Goal: Check status: Check status

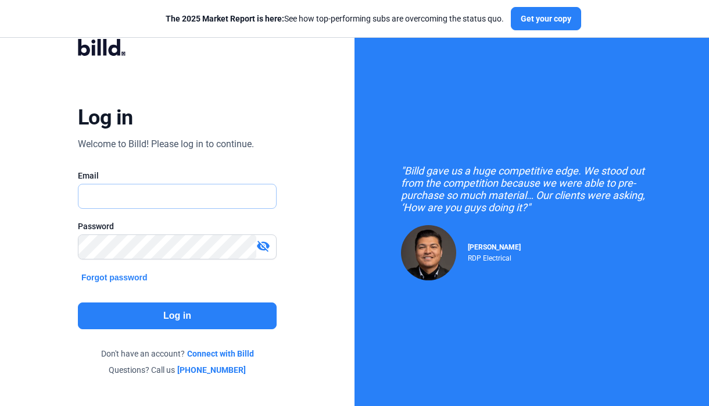
type input "[EMAIL_ADDRESS][DOMAIN_NAME]"
click at [282, 246] on div "Log in Welcome to Billd! Please log in to continue. Email [EMAIL_ADDRESS][DOMAI…" at bounding box center [177, 207] width 256 height 365
click at [265, 244] on mat-icon "visibility_off" at bounding box center [263, 246] width 14 height 14
click at [216, 324] on button "Log in" at bounding box center [177, 315] width 199 height 27
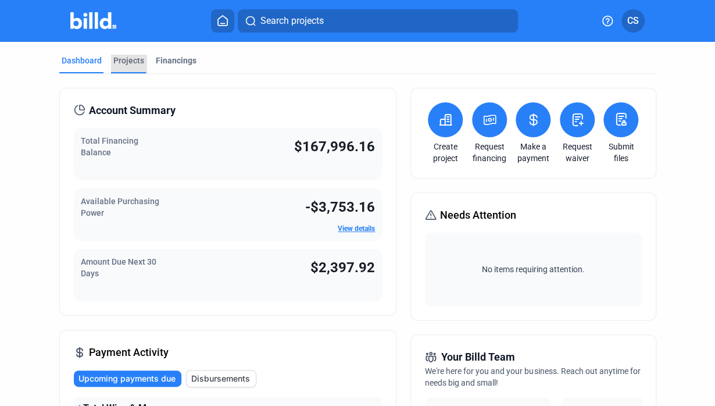
click at [123, 56] on div "Projects" at bounding box center [128, 61] width 31 height 12
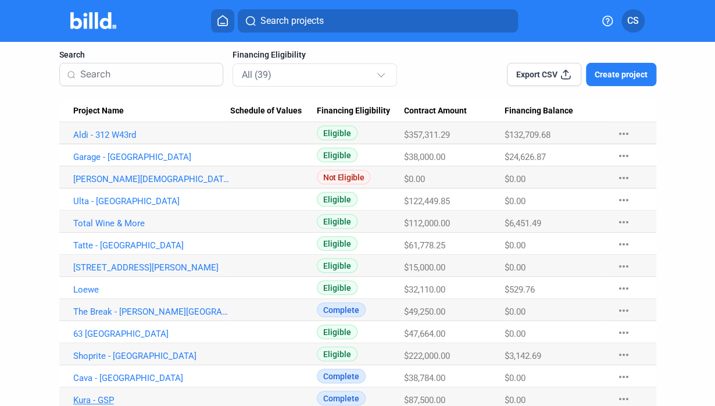
scroll to position [174, 0]
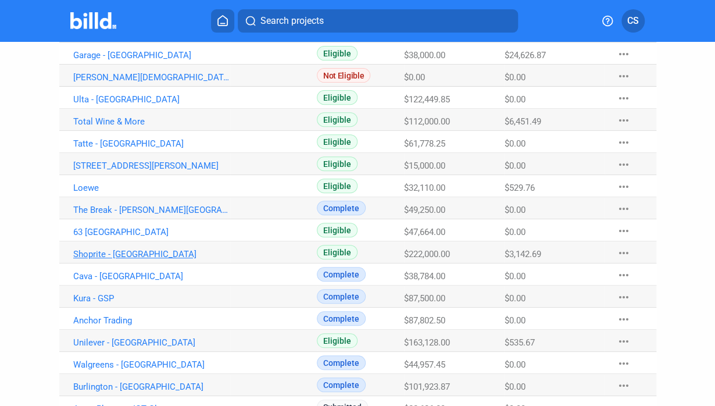
click at [98, 252] on link "Shoprite - [GEOGRAPHIC_DATA]" at bounding box center [151, 254] width 157 height 10
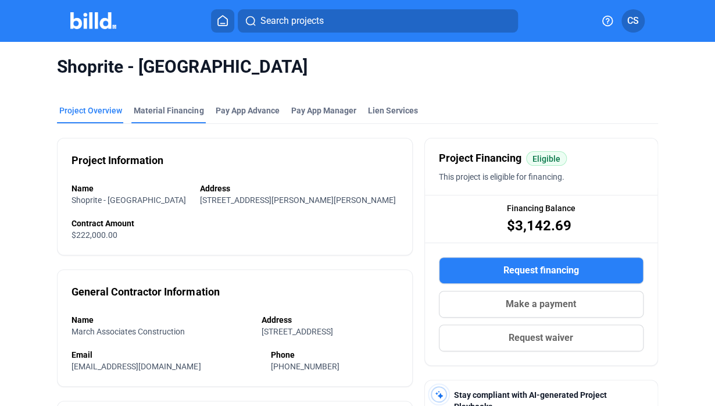
click at [174, 105] on div "Material Financing" at bounding box center [169, 111] width 70 height 12
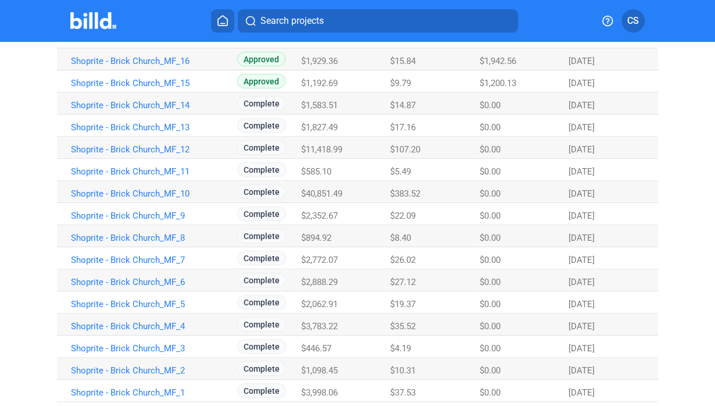
scroll to position [198, 0]
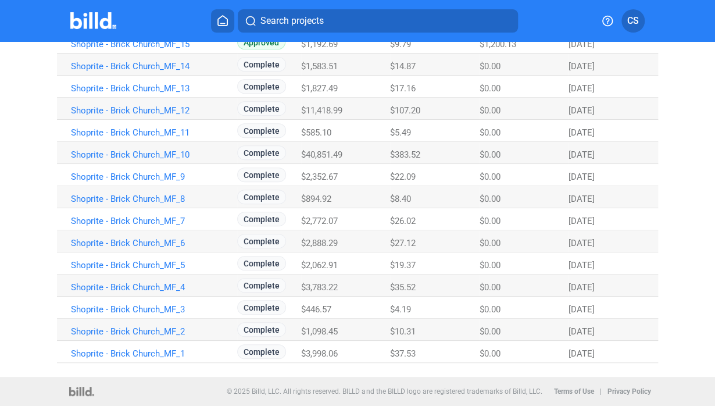
click at [320, 128] on span "$585.10" at bounding box center [316, 132] width 30 height 10
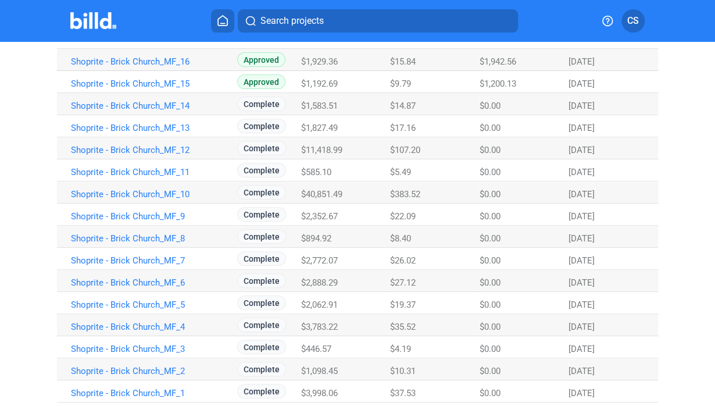
scroll to position [139, 0]
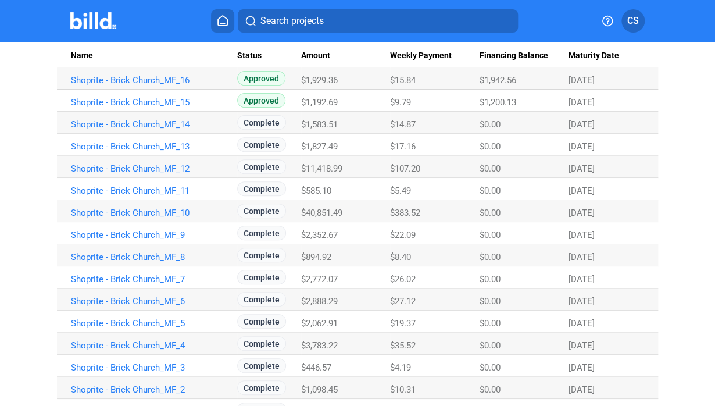
click at [309, 192] on span "$585.10" at bounding box center [316, 190] width 30 height 10
click at [309, 171] on span "$11,418.99" at bounding box center [321, 168] width 41 height 10
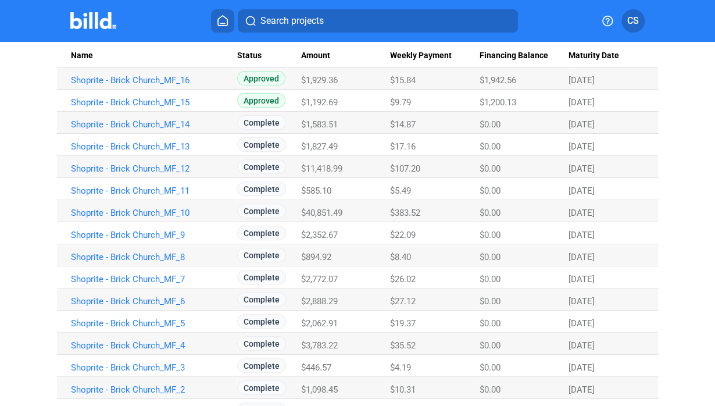
click at [309, 171] on span "$11,418.99" at bounding box center [321, 168] width 41 height 10
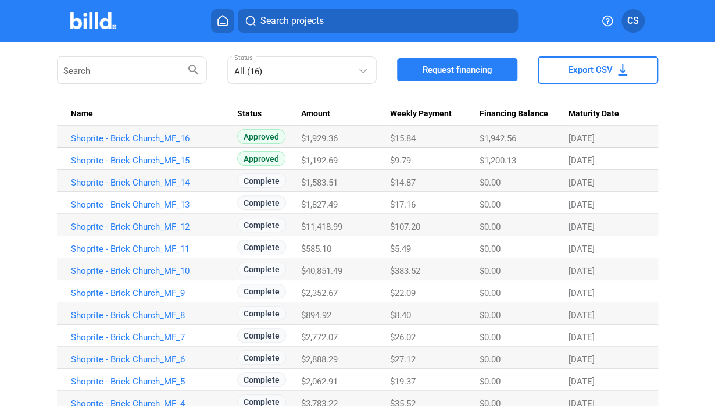
click at [334, 361] on span "$2,888.29" at bounding box center [319, 359] width 37 height 10
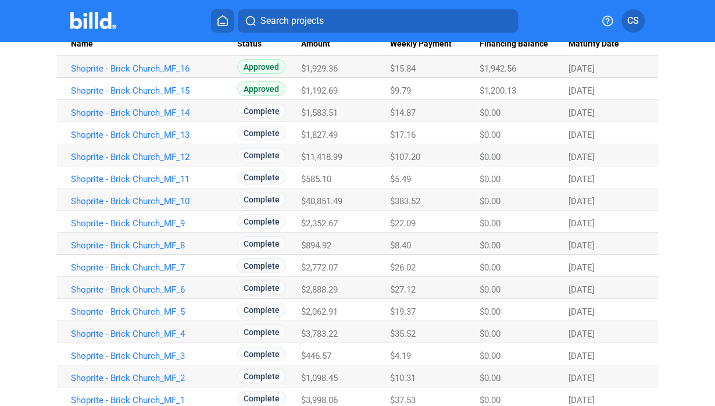
scroll to position [139, 0]
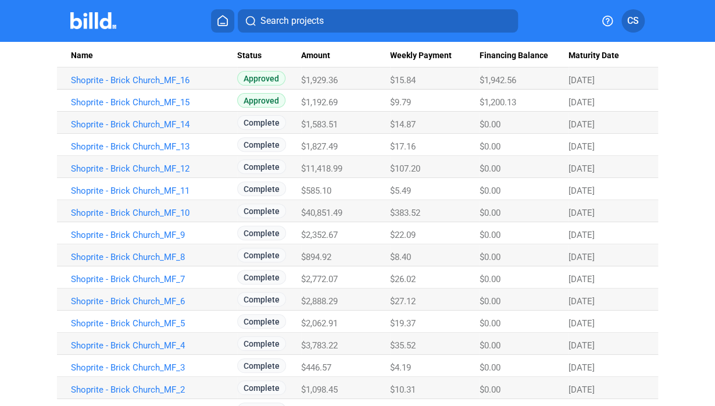
drag, startPoint x: 305, startPoint y: 122, endPoint x: 335, endPoint y: 121, distance: 30.2
click at [335, 121] on span "$1,583.51" at bounding box center [319, 124] width 37 height 10
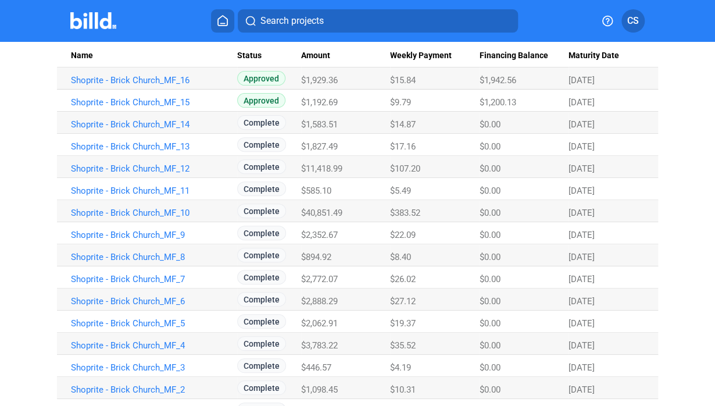
click at [318, 148] on span "$1,827.49" at bounding box center [319, 146] width 37 height 10
click at [323, 166] on span "$11,418.99" at bounding box center [321, 168] width 41 height 10
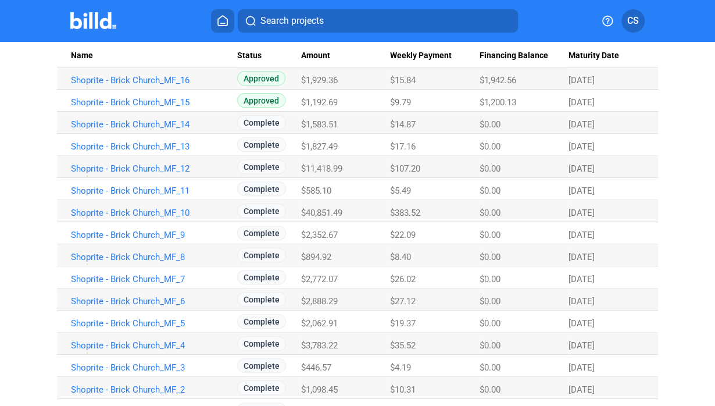
click at [323, 166] on span "$11,418.99" at bounding box center [321, 168] width 41 height 10
drag, startPoint x: 323, startPoint y: 166, endPoint x: 312, endPoint y: 122, distance: 45.5
click at [312, 122] on span "$1,583.51" at bounding box center [319, 124] width 37 height 10
drag, startPoint x: 327, startPoint y: 99, endPoint x: 298, endPoint y: 100, distance: 28.5
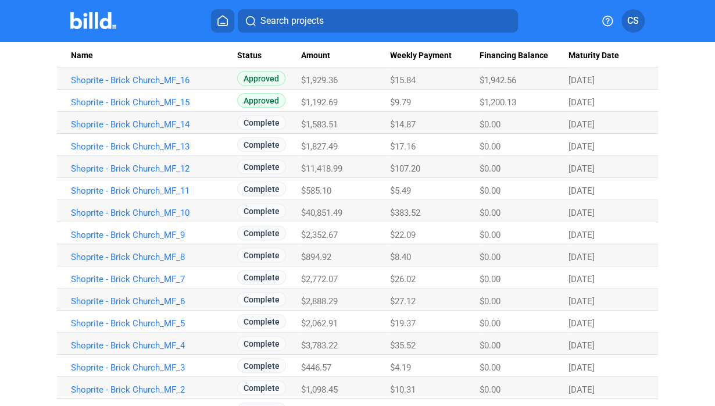
click at [298, 100] on tr "Shoprite - Brick Church_MF_15 Approved $1,192.69 $9.79 $1,200.13 [DATE]" at bounding box center [357, 101] width 600 height 22
drag, startPoint x: 298, startPoint y: 101, endPoint x: 309, endPoint y: 101, distance: 11.0
click at [309, 101] on span "$1,192.69" at bounding box center [319, 102] width 37 height 10
click at [311, 101] on span "$1,192.69" at bounding box center [319, 102] width 37 height 10
click at [141, 103] on link "Shoprite - Brick Church_MF_15" at bounding box center [149, 102] width 157 height 10
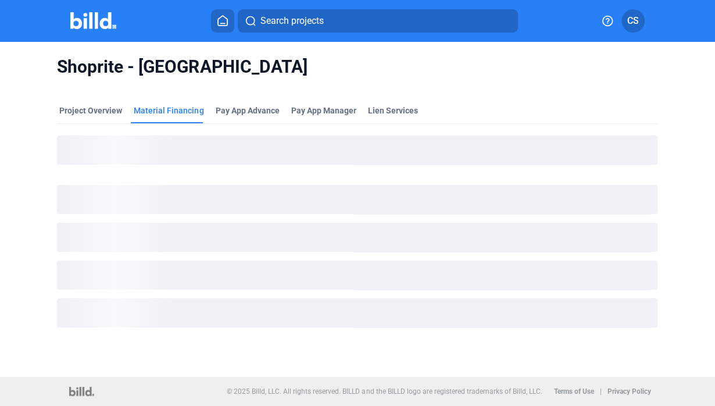
scroll to position [0, 0]
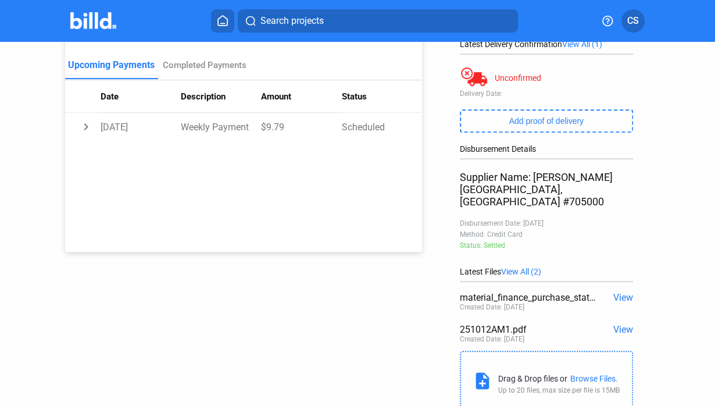
scroll to position [149, 0]
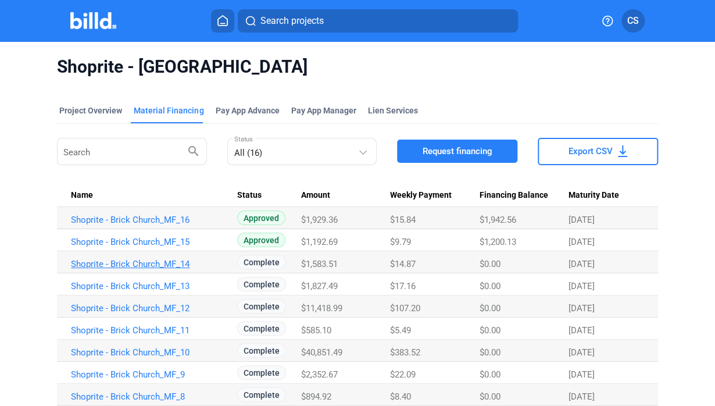
click at [146, 262] on link "Shoprite - Brick Church_MF_14" at bounding box center [149, 264] width 157 height 10
click at [162, 217] on link "Shoprite - Brick Church_MF_16" at bounding box center [149, 219] width 157 height 10
click at [144, 215] on link "Shoprite - Brick Church_MF_16" at bounding box center [149, 219] width 157 height 10
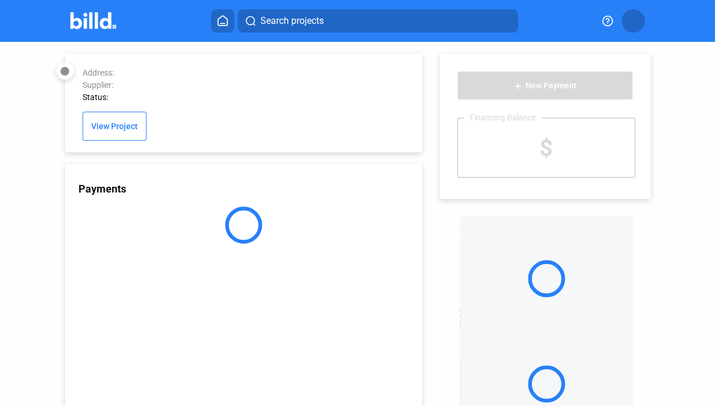
click at [137, 216] on div at bounding box center [243, 224] width 357 height 37
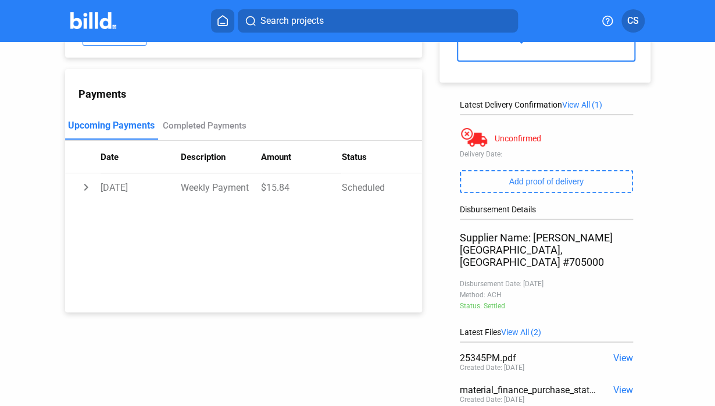
scroll to position [33, 0]
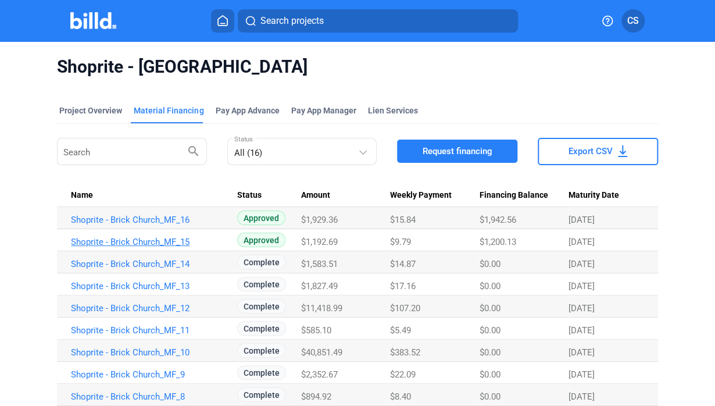
click at [163, 238] on link "Shoprite - Brick Church_MF_15" at bounding box center [149, 242] width 157 height 10
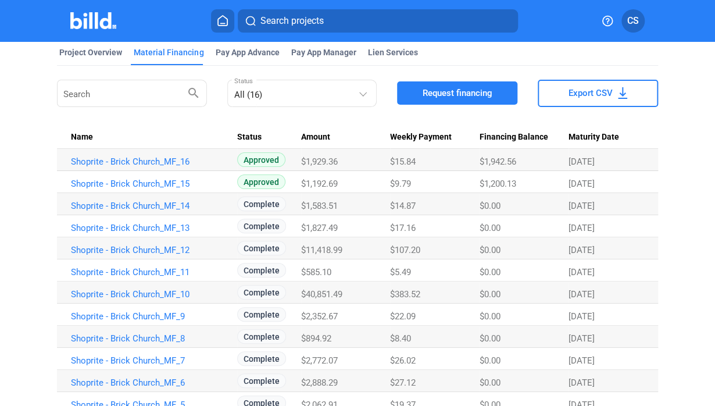
drag, startPoint x: 296, startPoint y: 201, endPoint x: 334, endPoint y: 248, distance: 60.3
click at [334, 248] on tbody "Shoprite - Brick Church_MF_16 Approved $1,929.36 $15.84 $1,942.56 [DATE] Shopri…" at bounding box center [357, 325] width 600 height 353
click at [334, 248] on span "$11,418.99" at bounding box center [321, 250] width 41 height 10
click at [340, 249] on span "$11,418.99" at bounding box center [321, 250] width 41 height 10
drag, startPoint x: 342, startPoint y: 249, endPoint x: 298, endPoint y: 202, distance: 65.0
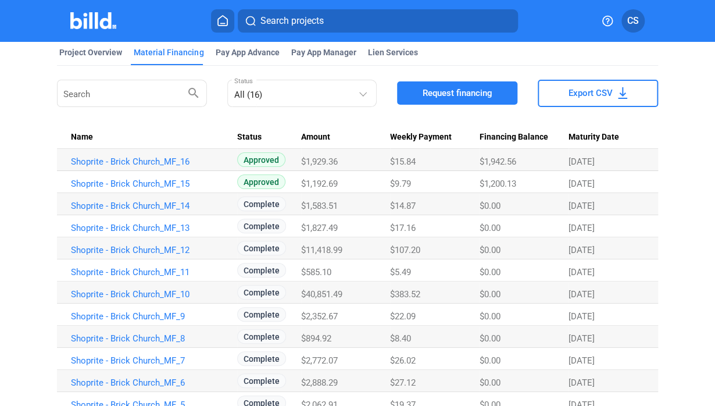
click at [298, 202] on tbody "Shoprite - Brick Church_MF_16 Approved $1,929.36 $15.84 $1,942.56 [DATE] Shopri…" at bounding box center [357, 325] width 600 height 353
drag, startPoint x: 298, startPoint y: 202, endPoint x: 306, endPoint y: 207, distance: 10.5
click at [306, 207] on span "$1,583.51" at bounding box center [319, 206] width 37 height 10
click at [301, 203] on span "$1,583.51" at bounding box center [319, 206] width 37 height 10
drag, startPoint x: 298, startPoint y: 202, endPoint x: 336, endPoint y: 241, distance: 55.1
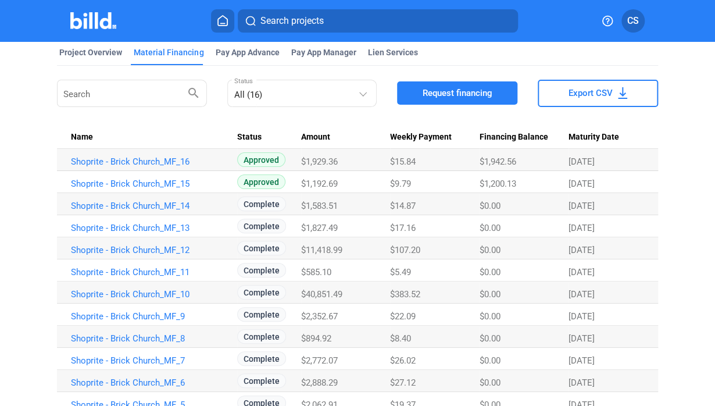
click at [336, 241] on tbody "Shoprite - Brick Church_MF_16 Approved $1,929.36 $15.84 $1,942.56 [DATE] Shopri…" at bounding box center [357, 325] width 600 height 353
click at [335, 245] on span "$11,418.99" at bounding box center [321, 250] width 41 height 10
click at [335, 249] on span "$11,418.99" at bounding box center [321, 250] width 41 height 10
drag, startPoint x: 338, startPoint y: 249, endPoint x: 312, endPoint y: 247, distance: 26.2
click at [312, 247] on span "$11,418.99" at bounding box center [321, 250] width 41 height 10
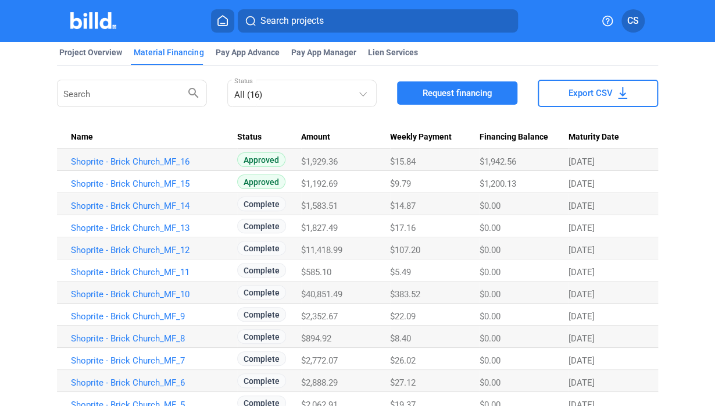
drag, startPoint x: 312, startPoint y: 247, endPoint x: 320, endPoint y: 246, distance: 8.2
click at [320, 246] on span "$11,418.99" at bounding box center [321, 250] width 41 height 10
click at [331, 251] on span "$11,418.99" at bounding box center [321, 250] width 41 height 10
click at [340, 248] on span "$11,418.99" at bounding box center [321, 250] width 41 height 10
drag, startPoint x: 340, startPoint y: 248, endPoint x: 300, endPoint y: 250, distance: 39.6
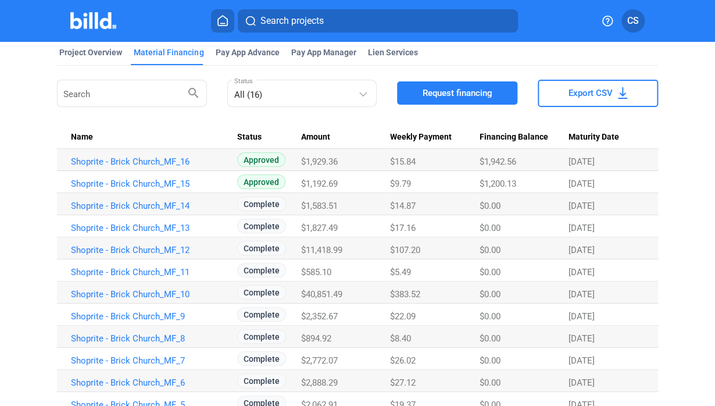
click at [301, 250] on span "$11,418.99" at bounding box center [321, 250] width 41 height 10
click at [313, 250] on span "$11,418.99" at bounding box center [321, 250] width 41 height 10
click at [314, 249] on span "$11,418.99" at bounding box center [321, 250] width 41 height 10
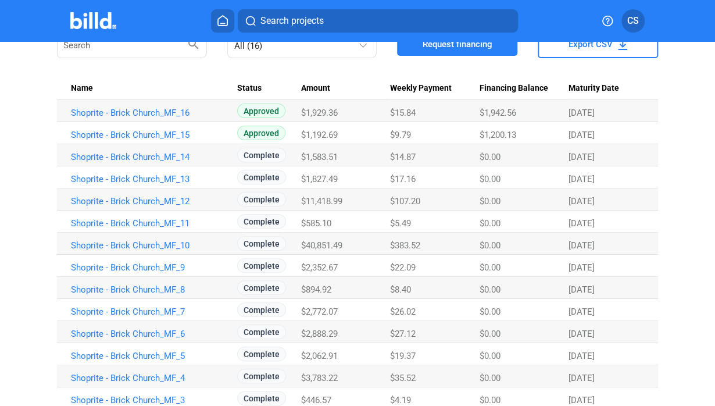
scroll to position [174, 0]
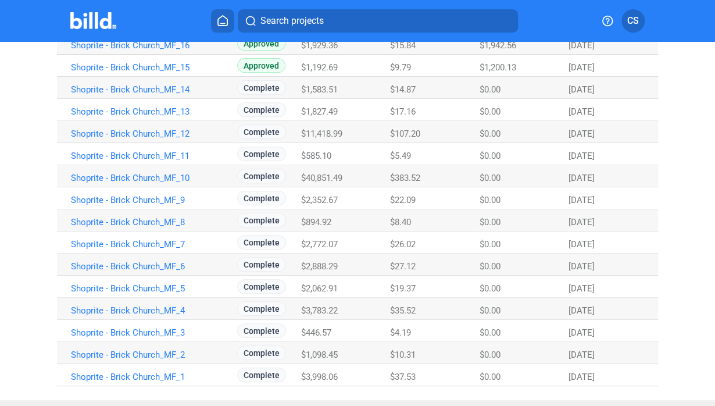
click at [313, 135] on span "$11,418.99" at bounding box center [321, 133] width 41 height 10
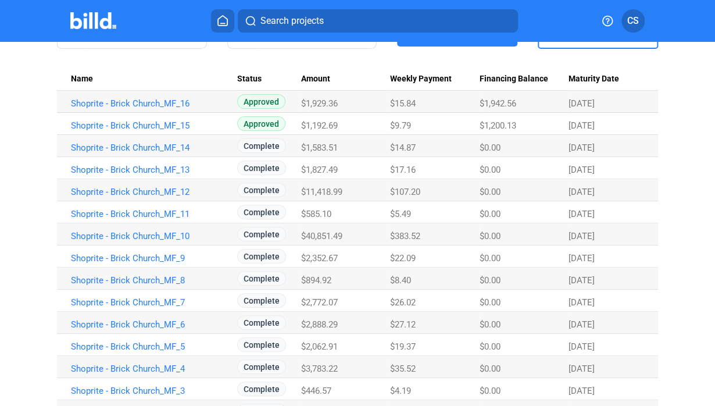
click at [324, 154] on td "$1,583.51" at bounding box center [345, 146] width 89 height 22
click at [157, 147] on link "Shoprite - Brick Church_MF_14" at bounding box center [149, 147] width 157 height 10
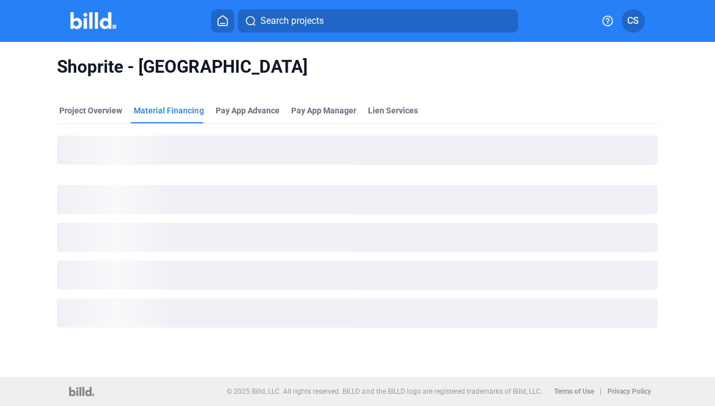
scroll to position [0, 0]
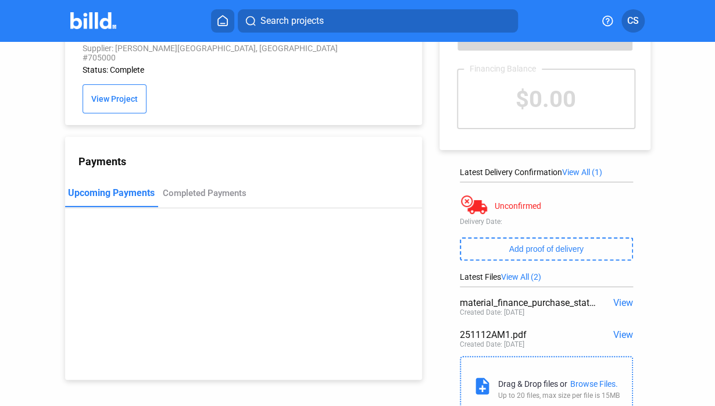
scroll to position [58, 0]
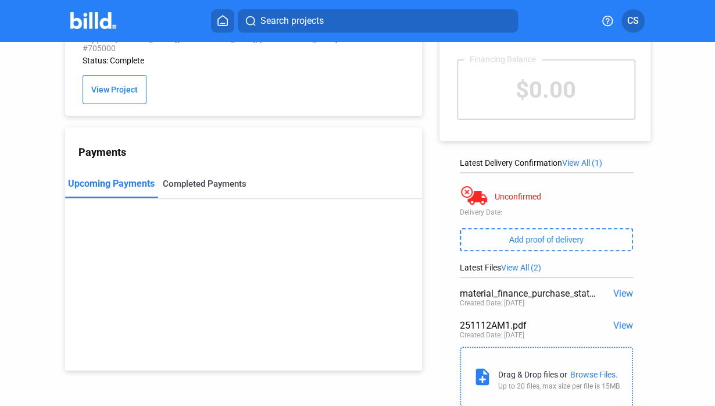
click at [198, 178] on div "Completed Payments" at bounding box center [205, 183] width 84 height 10
click at [188, 178] on div "Completed Payments" at bounding box center [205, 183] width 84 height 10
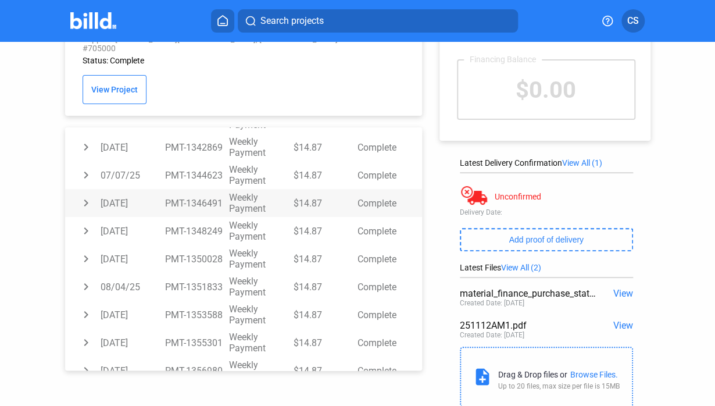
scroll to position [277, 0]
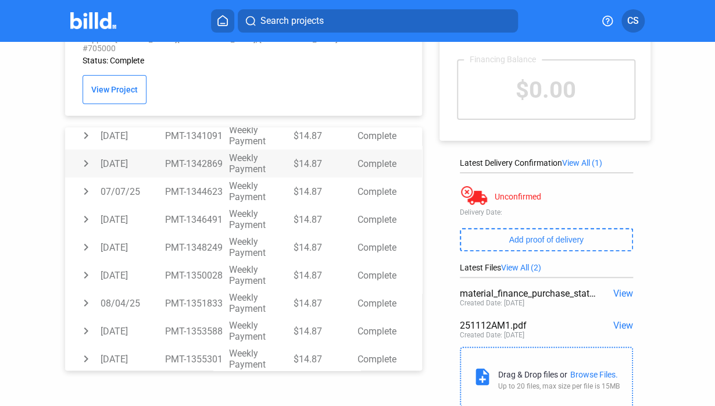
drag, startPoint x: 314, startPoint y: 155, endPoint x: 280, endPoint y: 154, distance: 33.7
click at [280, 154] on tr "chevron_right [DATE] PMT-1342869 Weekly Payment $14.87 Complete" at bounding box center [243, 163] width 357 height 28
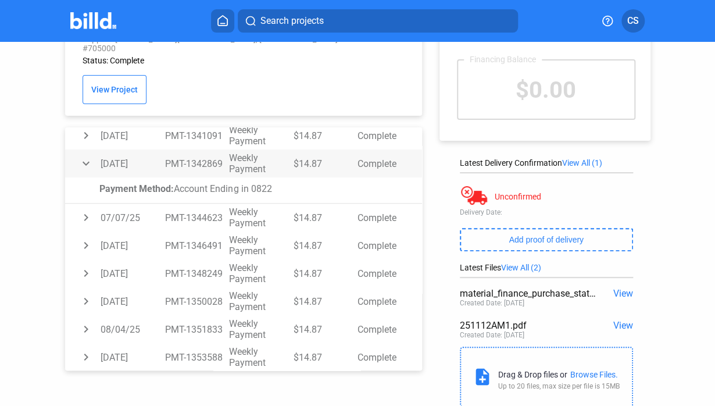
drag, startPoint x: 316, startPoint y: 156, endPoint x: 309, endPoint y: 153, distance: 8.1
click at [309, 153] on td "$14.87" at bounding box center [325, 163] width 65 height 28
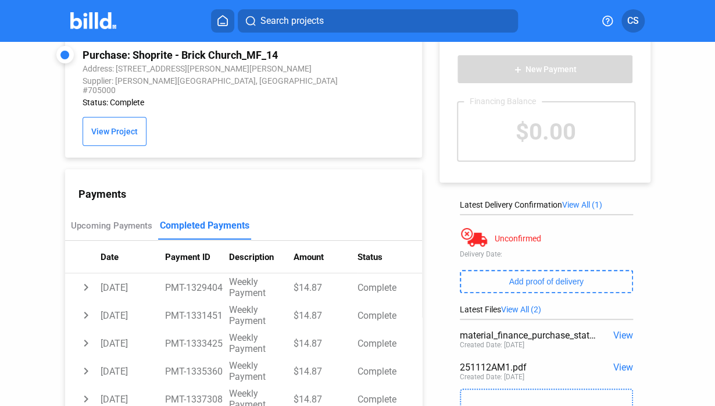
scroll to position [0, 0]
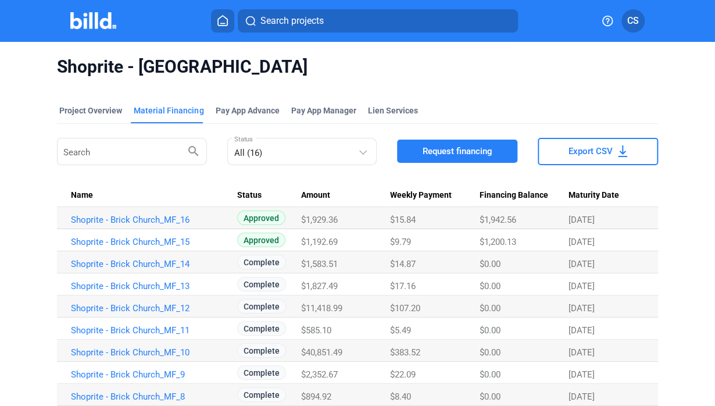
scroll to position [116, 0]
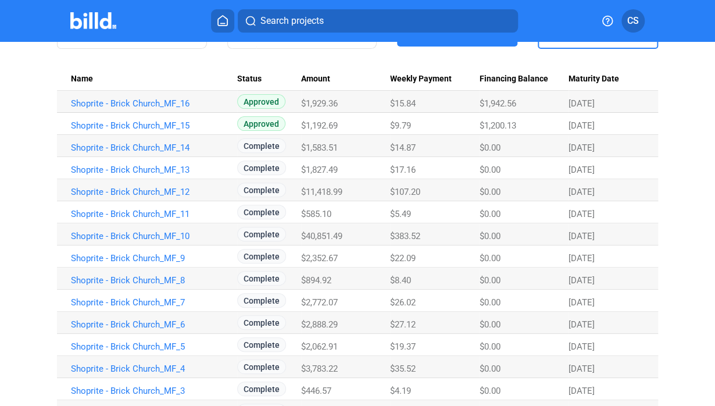
drag, startPoint x: 262, startPoint y: 189, endPoint x: 273, endPoint y: 188, distance: 11.1
click at [273, 188] on span "Complete" at bounding box center [261, 189] width 49 height 15
click at [166, 212] on link "Shoprite - Brick Church_MF_11" at bounding box center [149, 214] width 157 height 10
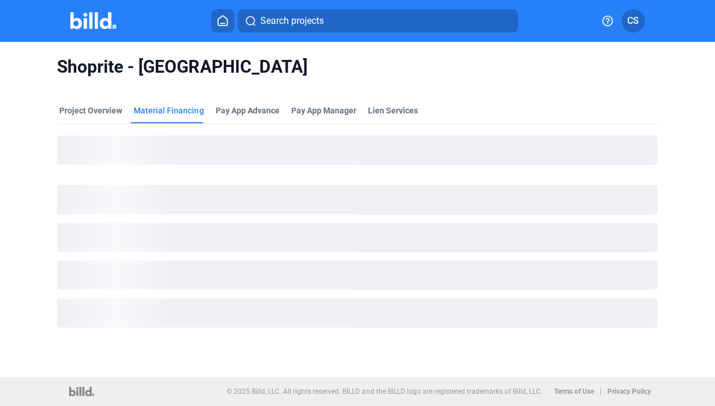
scroll to position [0, 0]
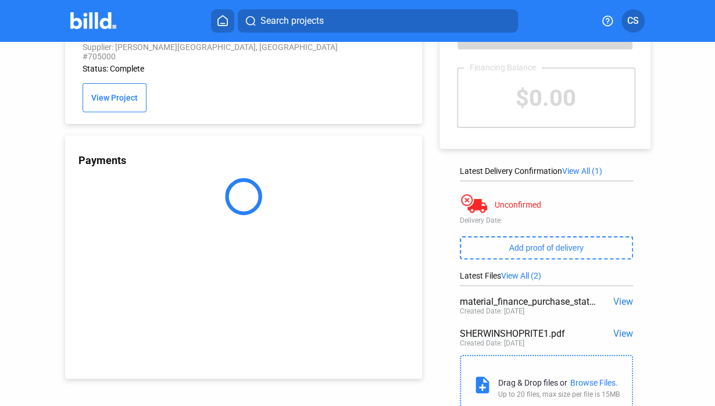
scroll to position [63, 0]
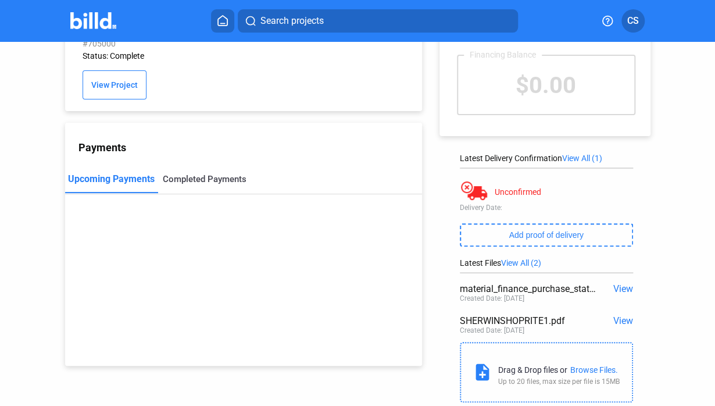
click at [210, 174] on div "Completed Payments" at bounding box center [205, 179] width 84 height 10
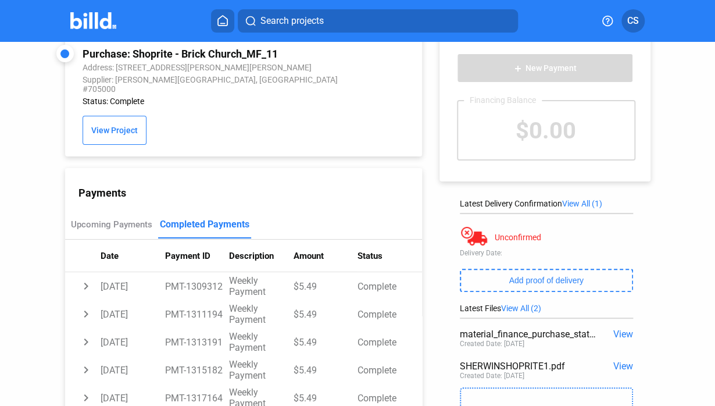
scroll to position [0, 0]
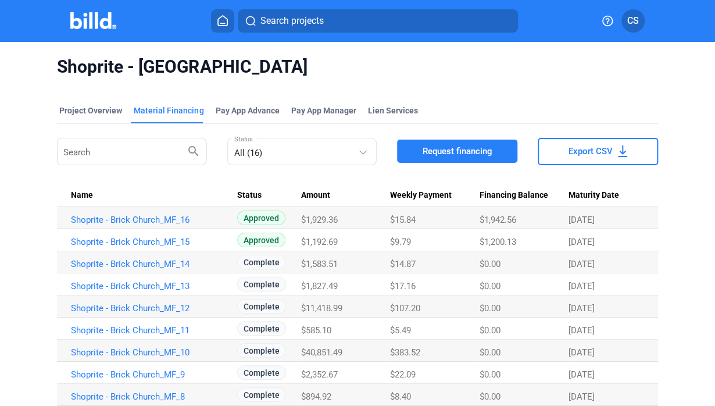
drag, startPoint x: 295, startPoint y: 327, endPoint x: 332, endPoint y: 331, distance: 36.8
click at [332, 331] on tr "Shoprite - Brick Church_MF_11 Complete $585.10 $5.49 $0.00 [DATE]" at bounding box center [357, 328] width 600 height 22
drag, startPoint x: 332, startPoint y: 331, endPoint x: 316, endPoint y: 331, distance: 15.7
click at [316, 331] on span "$585.10" at bounding box center [316, 330] width 30 height 10
click at [301, 331] on span "$585.10" at bounding box center [316, 330] width 30 height 10
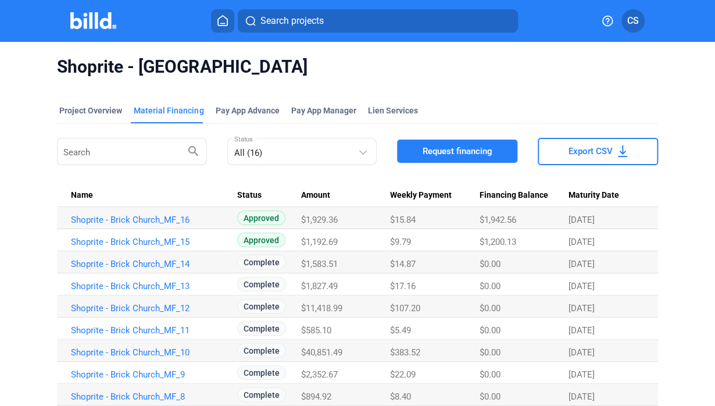
drag, startPoint x: 297, startPoint y: 328, endPoint x: 331, endPoint y: 331, distance: 34.4
click at [331, 331] on tr "Shoprite - Brick Church_MF_11 Complete $585.10 $5.49 $0.00 [DATE]" at bounding box center [357, 328] width 600 height 22
drag, startPoint x: 331, startPoint y: 331, endPoint x: 302, endPoint y: 326, distance: 29.4
click at [314, 326] on span "$585.10" at bounding box center [316, 330] width 30 height 10
drag, startPoint x: 304, startPoint y: 328, endPoint x: 323, endPoint y: 328, distance: 19.2
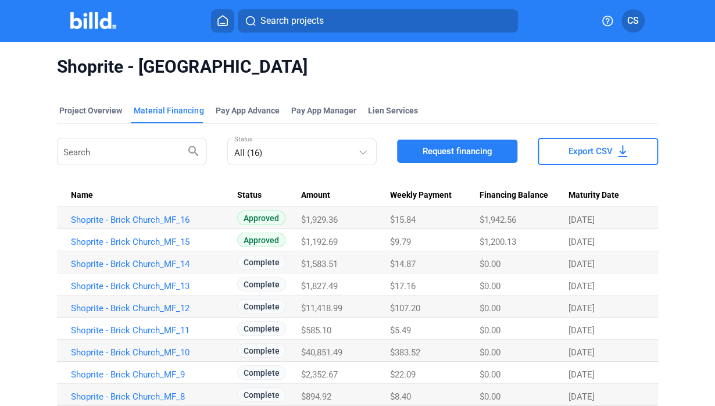
click at [323, 328] on span "$585.10" at bounding box center [316, 330] width 30 height 10
click at [326, 328] on span "$585.10" at bounding box center [316, 330] width 30 height 10
drag, startPoint x: 295, startPoint y: 327, endPoint x: 331, endPoint y: 331, distance: 36.2
click at [331, 331] on tr "Shoprite - Brick Church_MF_11 Complete $585.10 $5.49 $0.00 [DATE]" at bounding box center [357, 328] width 600 height 22
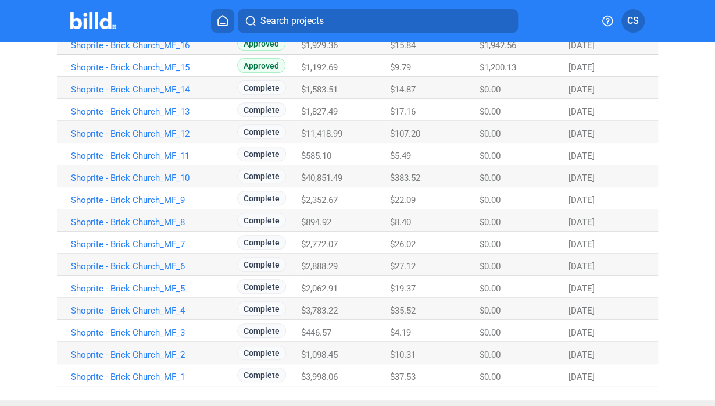
scroll to position [198, 0]
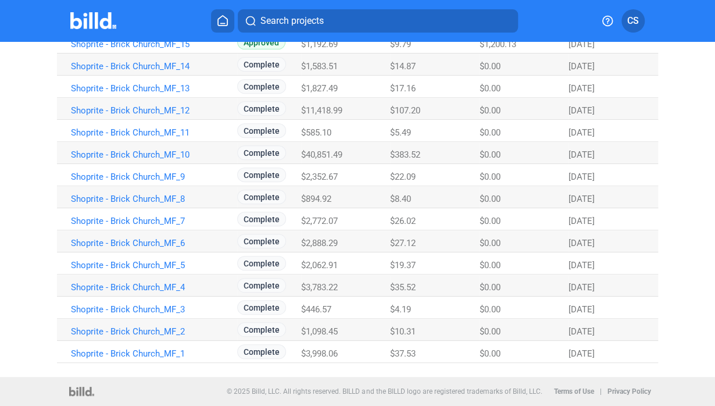
drag, startPoint x: 314, startPoint y: 110, endPoint x: 348, endPoint y: 106, distance: 34.0
click at [348, 106] on div "$11,418.99" at bounding box center [345, 110] width 89 height 10
drag, startPoint x: 337, startPoint y: 106, endPoint x: 320, endPoint y: 106, distance: 16.9
click at [320, 106] on span "$11,418.99" at bounding box center [321, 110] width 41 height 10
click at [312, 108] on span "$11,418.99" at bounding box center [321, 110] width 41 height 10
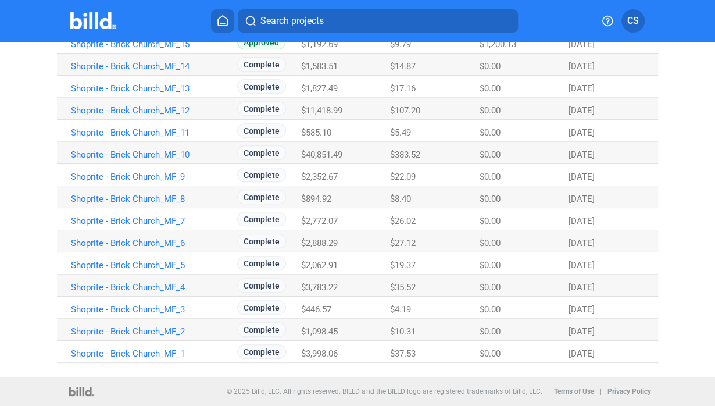
click at [162, 138] on td "Shoprite - Brick Church_MF_11" at bounding box center [147, 131] width 180 height 22
click at [157, 135] on link "Shoprite - Brick Church_MF_11" at bounding box center [149, 132] width 157 height 10
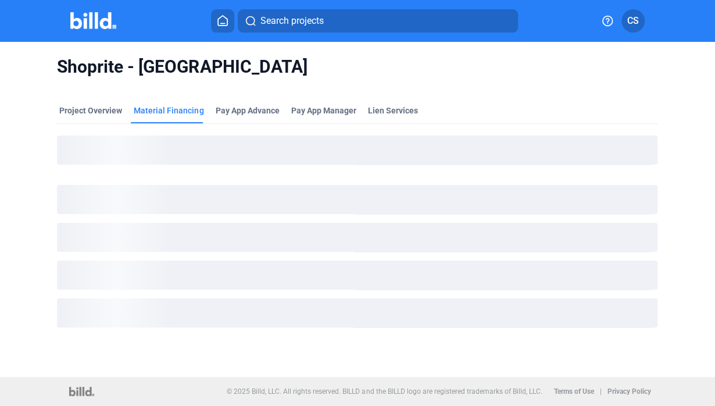
scroll to position [0, 0]
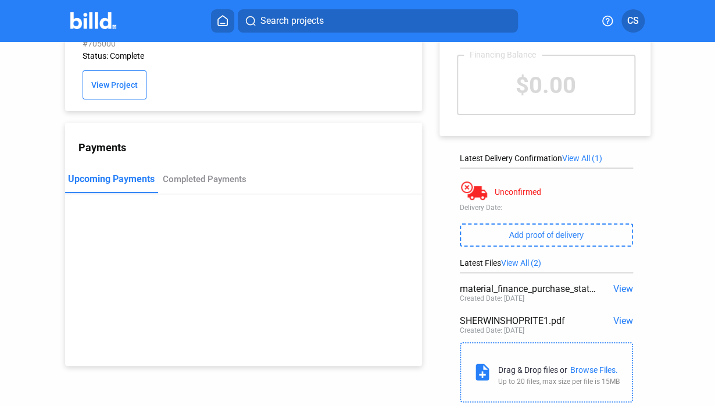
scroll to position [95, 0]
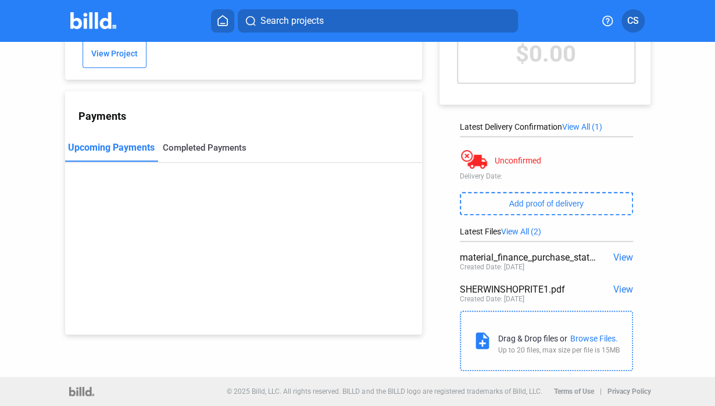
click at [212, 142] on div "Completed Payments" at bounding box center [205, 147] width 84 height 10
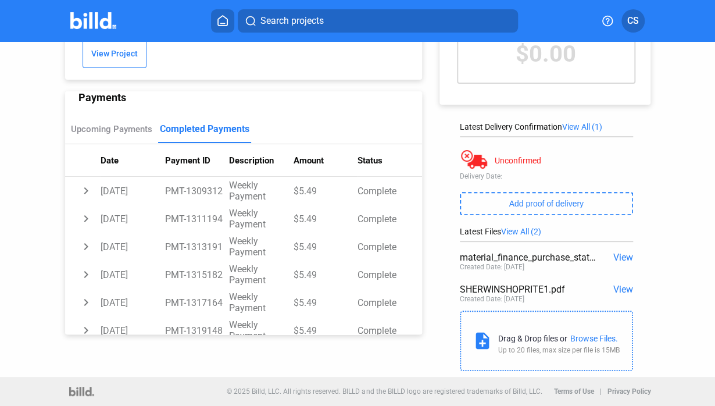
scroll to position [0, 0]
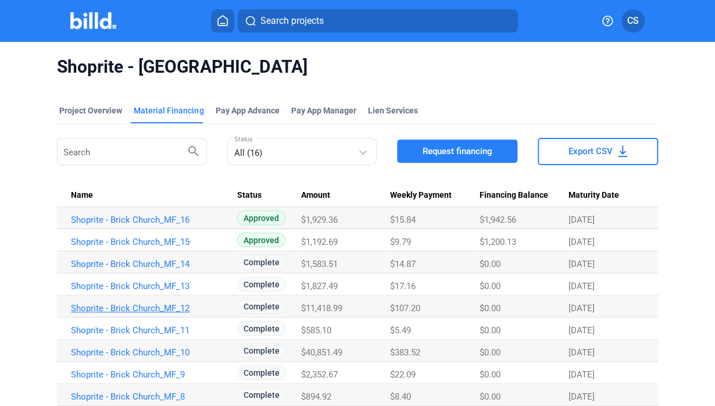
click at [153, 307] on link "Shoprite - Brick Church_MF_12" at bounding box center [149, 308] width 157 height 10
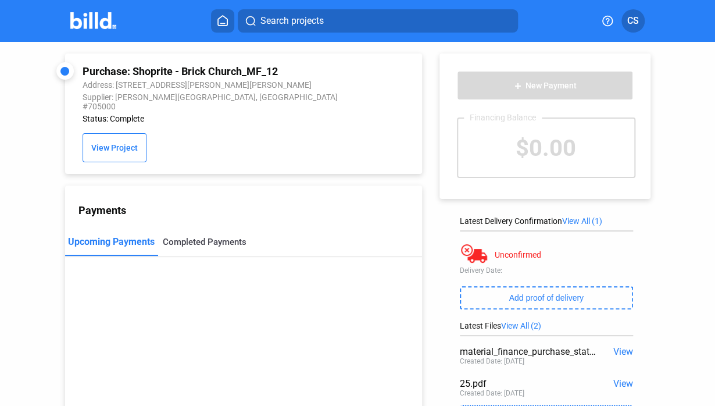
click at [215, 237] on div "Completed Payments" at bounding box center [205, 242] width 84 height 10
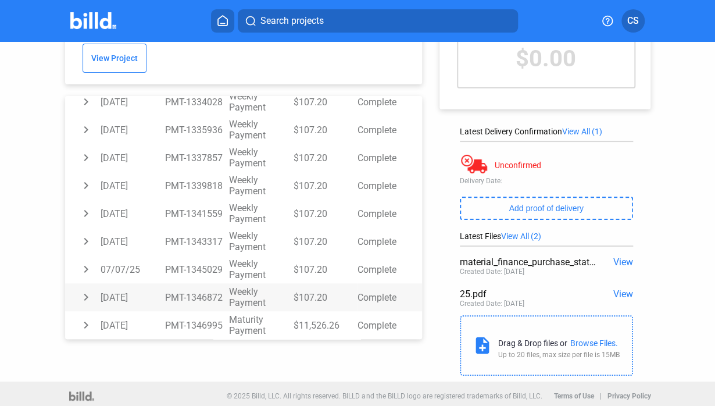
scroll to position [95, 0]
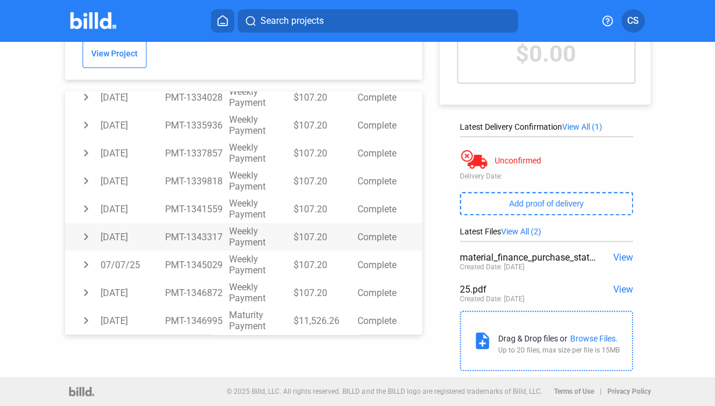
drag, startPoint x: 322, startPoint y: 227, endPoint x: 272, endPoint y: 223, distance: 50.2
click at [272, 223] on tr "chevron_right [DATE] PMT-1343317 Weekly Payment $107.20 Complete" at bounding box center [243, 237] width 357 height 28
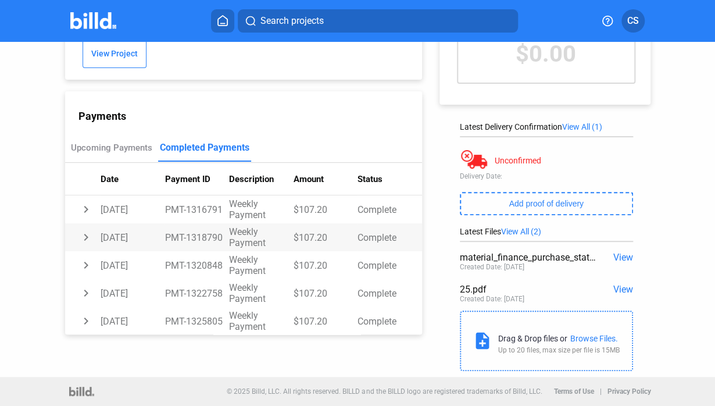
click at [303, 226] on td "$107.20" at bounding box center [325, 237] width 65 height 28
click at [302, 257] on div "Payment Method: Account Ending in 0822" at bounding box center [253, 262] width 308 height 11
click at [302, 230] on td "$107.20" at bounding box center [325, 237] width 65 height 28
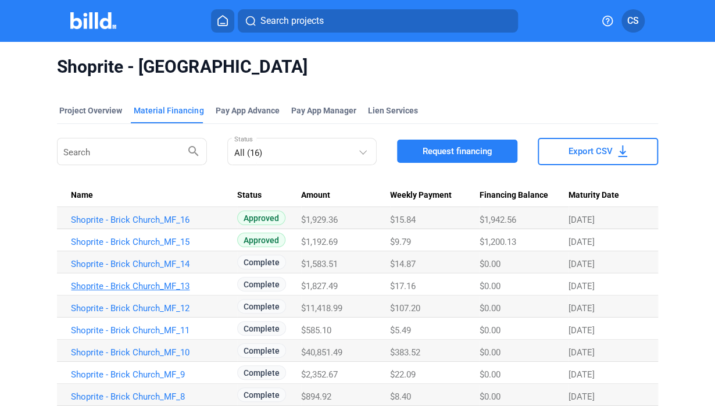
click at [160, 282] on link "Shoprite - Brick Church_MF_13" at bounding box center [149, 286] width 157 height 10
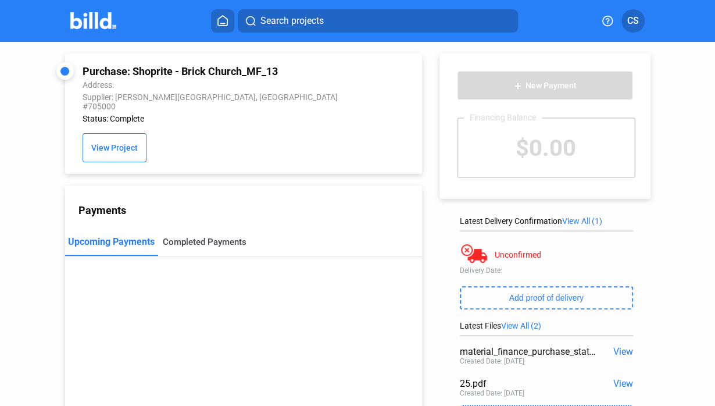
click at [198, 238] on div "Completed Payments" at bounding box center [205, 242] width 84 height 10
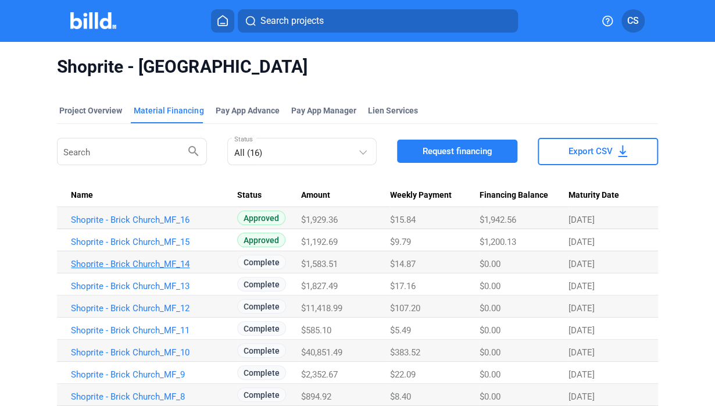
click at [167, 266] on link "Shoprite - Brick Church_MF_14" at bounding box center [149, 264] width 157 height 10
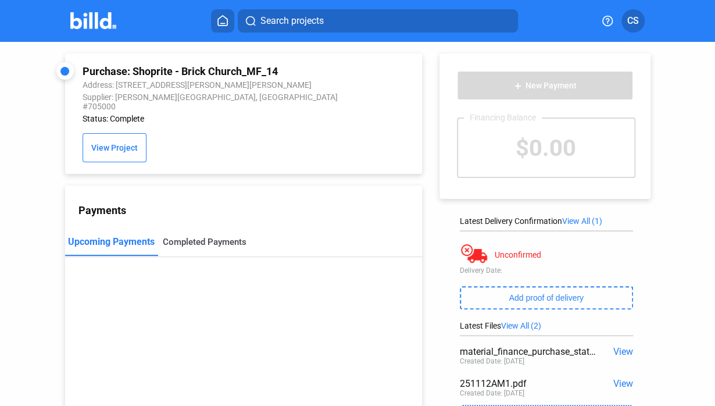
click at [188, 237] on div "Completed Payments" at bounding box center [205, 242] width 84 height 10
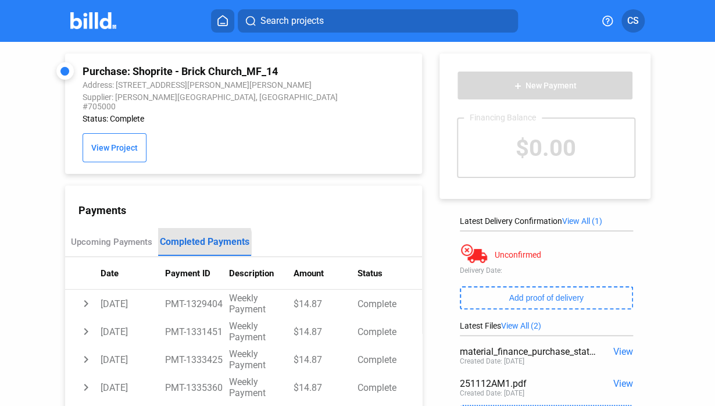
click at [229, 238] on div "Completed Payments" at bounding box center [205, 241] width 90 height 11
drag, startPoint x: 418, startPoint y: 189, endPoint x: 425, endPoint y: 213, distance: 24.8
click at [425, 213] on div "add New Payment Financing Balance $0.00 Latest Delivery Confirmation View All (…" at bounding box center [550, 256] width 257 height 429
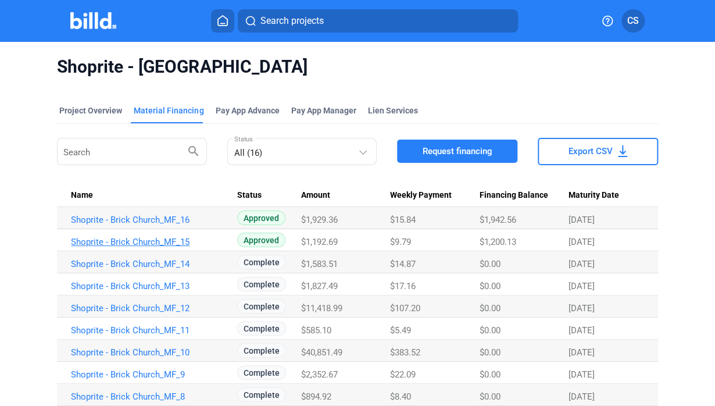
click at [161, 241] on link "Shoprite - Brick Church_MF_15" at bounding box center [149, 242] width 157 height 10
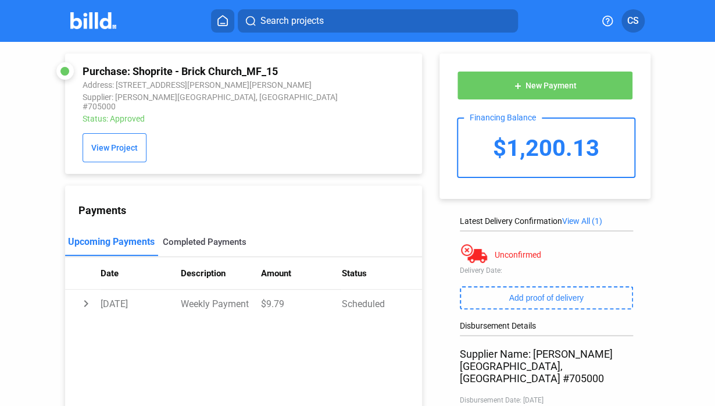
click at [224, 241] on div "Completed Payments" at bounding box center [204, 242] width 93 height 28
click at [220, 237] on div "Completed Payments" at bounding box center [205, 242] width 84 height 10
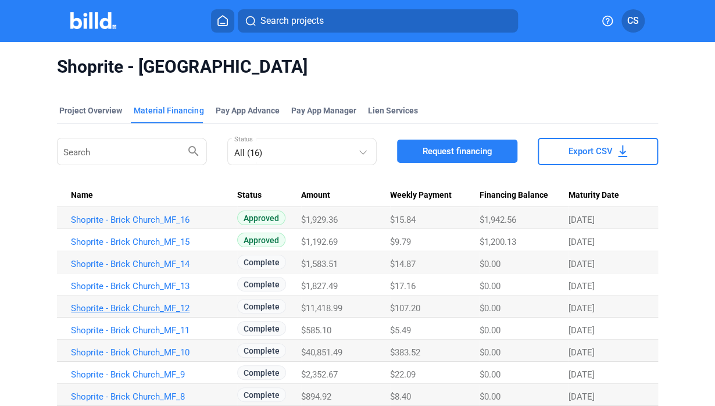
click at [167, 308] on link "Shoprite - Brick Church_MF_12" at bounding box center [149, 308] width 157 height 10
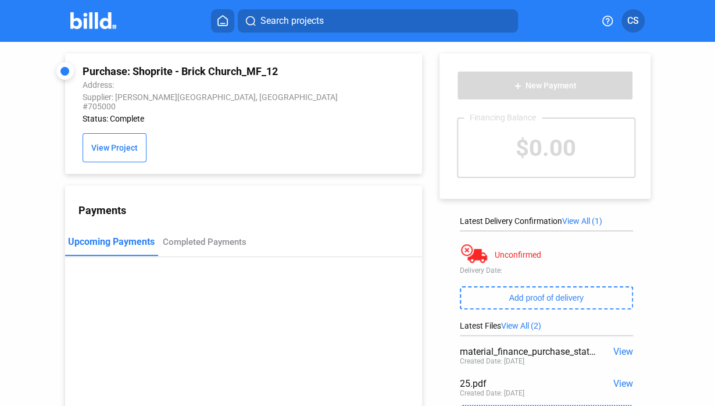
scroll to position [95, 0]
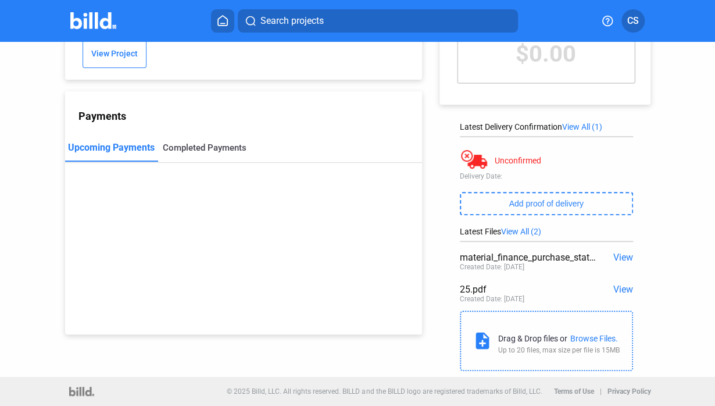
click at [198, 143] on div "Completed Payments" at bounding box center [205, 147] width 84 height 10
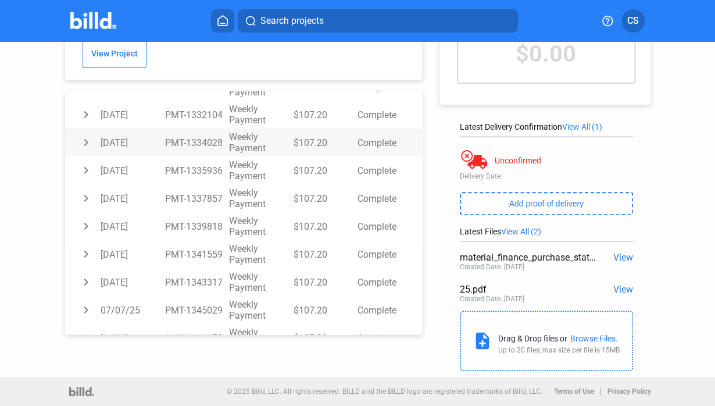
scroll to position [335, 0]
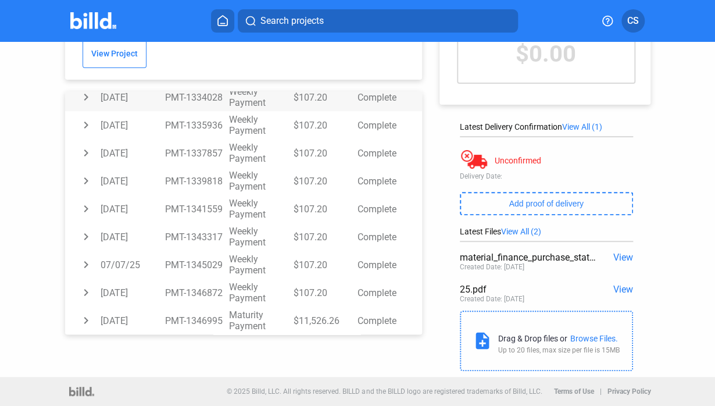
drag, startPoint x: 298, startPoint y: 90, endPoint x: 313, endPoint y: 88, distance: 15.8
click at [313, 88] on tbody "chevron_right [DATE] PMT-1316791 Weekly Payment $107.20 Complete chevron_right …" at bounding box center [243, 97] width 357 height 474
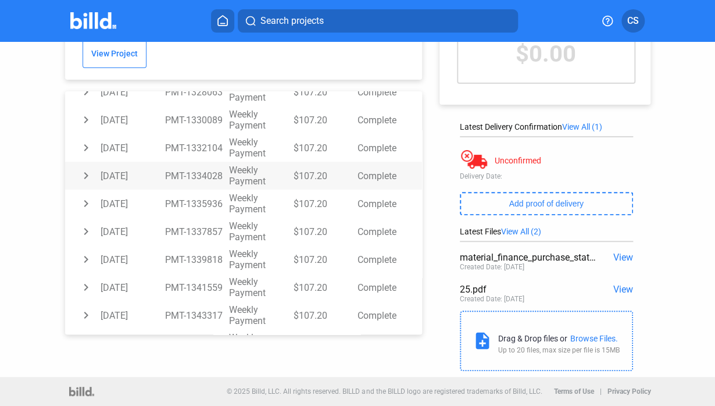
scroll to position [248, 0]
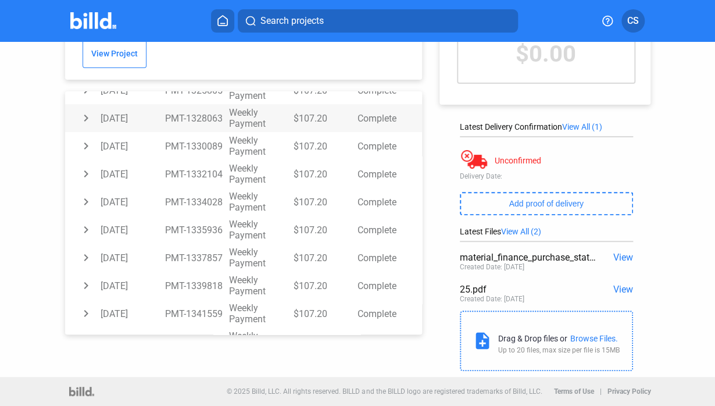
drag, startPoint x: 300, startPoint y: 89, endPoint x: 325, endPoint y: 111, distance: 33.8
click at [316, 90] on tbody "chevron_right [DATE] PMT-1316791 Weekly Payment $107.20 Complete chevron_right …" at bounding box center [243, 202] width 357 height 474
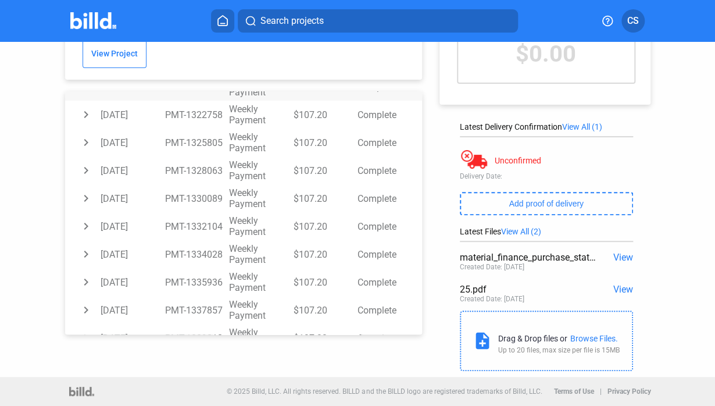
scroll to position [113, 0]
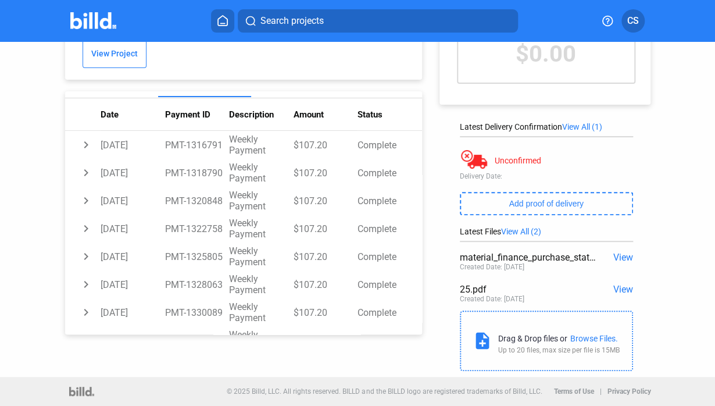
drag, startPoint x: 301, startPoint y: 89, endPoint x: 318, endPoint y: 89, distance: 16.9
click at [318, 89] on mat-tab-group "Upcoming Payments Completed Payments Date Payment ID Description Amount Status …" at bounding box center [243, 337] width 357 height 536
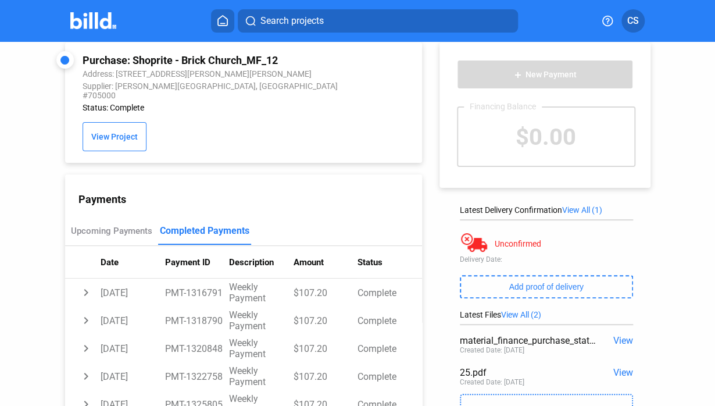
scroll to position [0, 0]
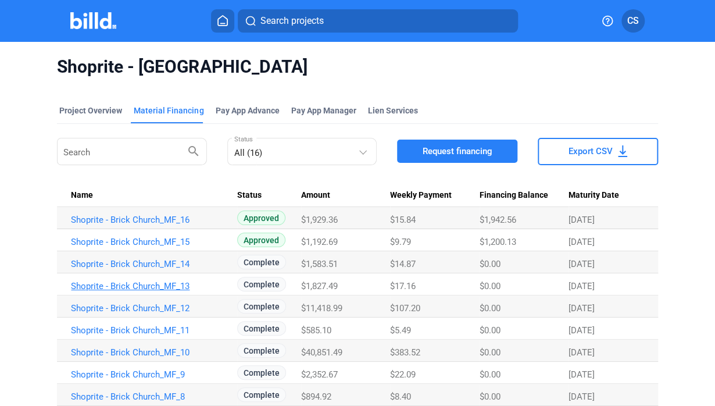
click at [169, 283] on link "Shoprite - Brick Church_MF_13" at bounding box center [149, 286] width 157 height 10
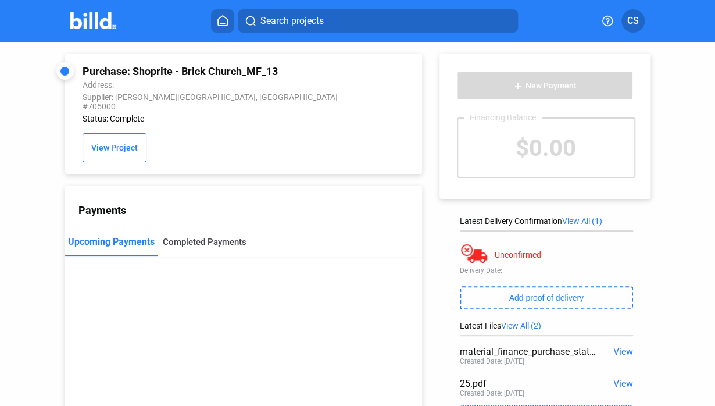
click at [185, 237] on div "Completed Payments" at bounding box center [205, 242] width 84 height 10
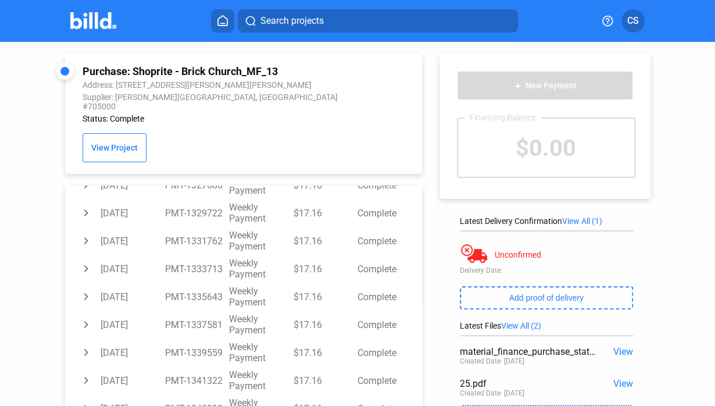
scroll to position [232, 0]
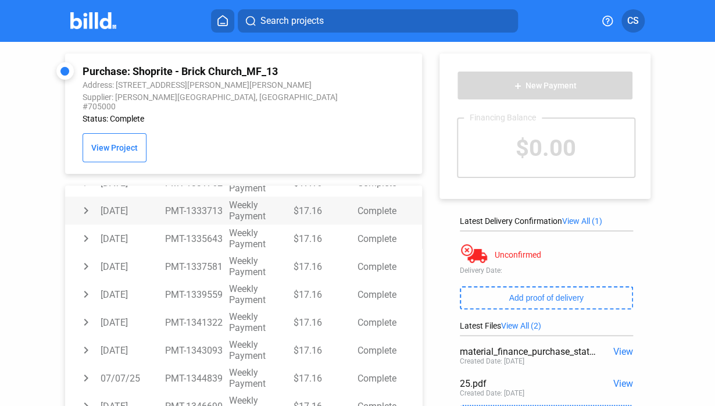
click at [309, 201] on td "$17.16" at bounding box center [325, 210] width 65 height 28
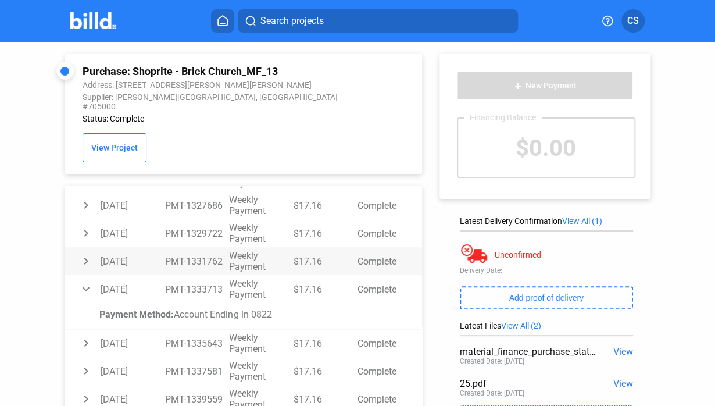
scroll to position [116, 0]
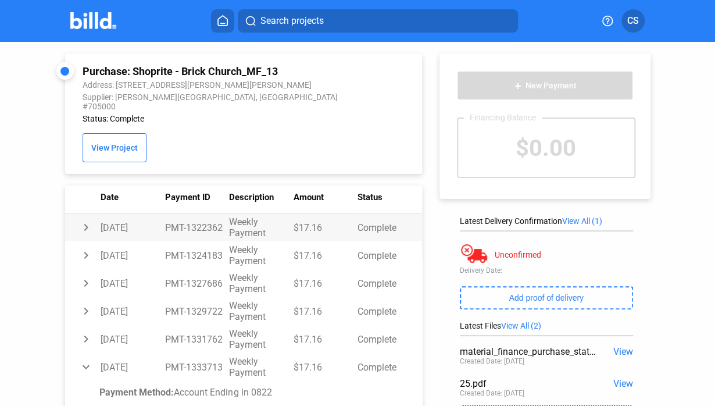
drag, startPoint x: 302, startPoint y: 184, endPoint x: 321, endPoint y: 213, distance: 35.3
click at [321, 213] on td "$17.16" at bounding box center [325, 227] width 65 height 28
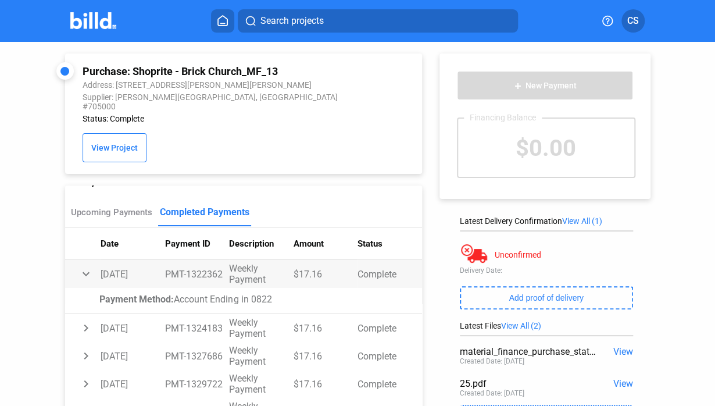
scroll to position [0, 0]
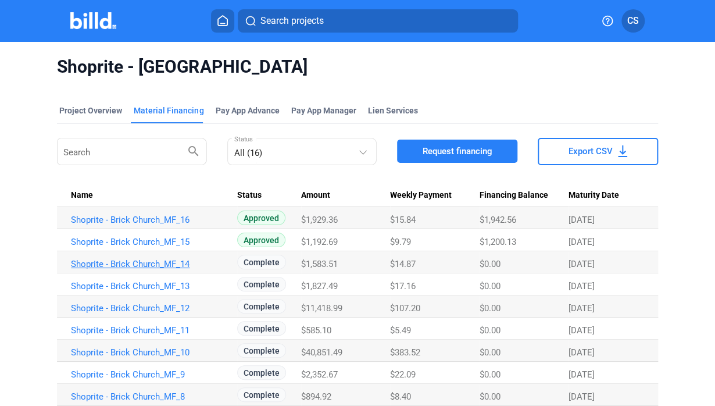
click at [153, 259] on link "Shoprite - Brick Church_MF_14" at bounding box center [149, 264] width 157 height 10
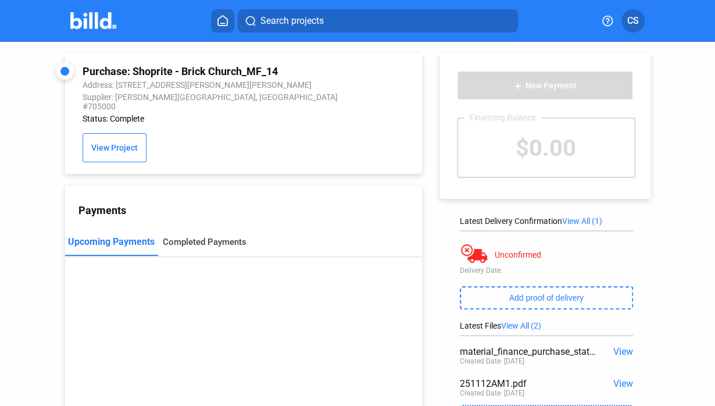
drag, startPoint x: 191, startPoint y: 224, endPoint x: 191, endPoint y: 231, distance: 7.0
click at [191, 228] on div "Completed Payments" at bounding box center [204, 242] width 93 height 28
click at [191, 237] on div "Completed Payments" at bounding box center [205, 242] width 84 height 10
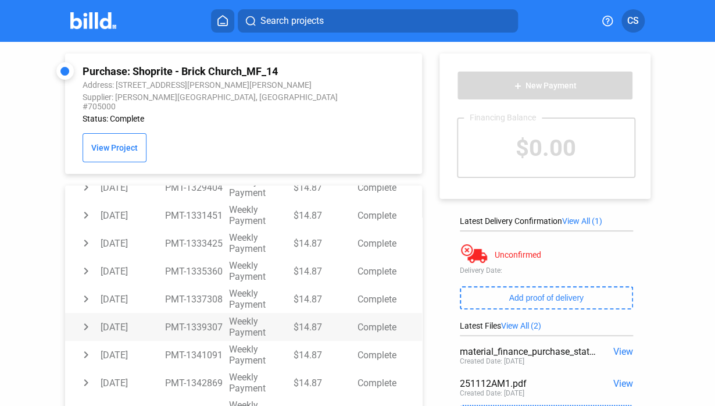
scroll to position [232, 0]
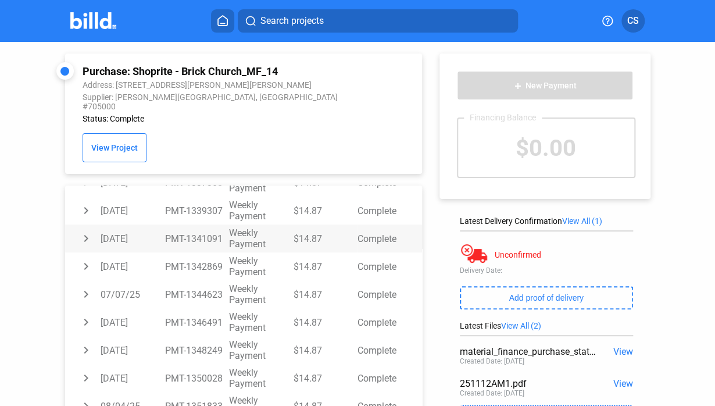
click at [313, 235] on td "$14.87" at bounding box center [325, 238] width 65 height 28
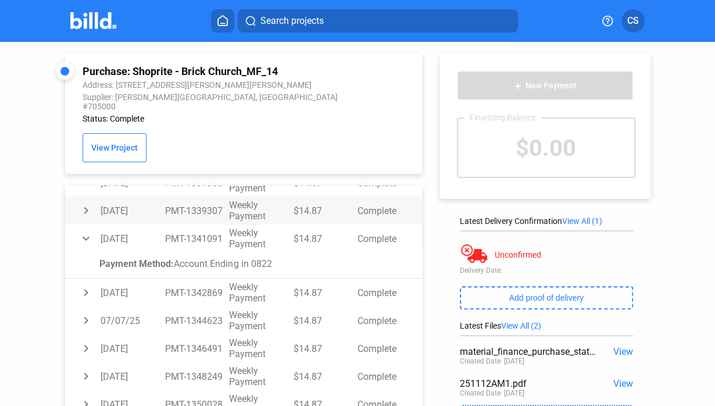
drag, startPoint x: 305, startPoint y: 210, endPoint x: 280, endPoint y: 204, distance: 26.2
click at [280, 204] on tr "chevron_right [DATE] PMT-1339307 Weekly Payment $14.87 Complete" at bounding box center [243, 210] width 357 height 28
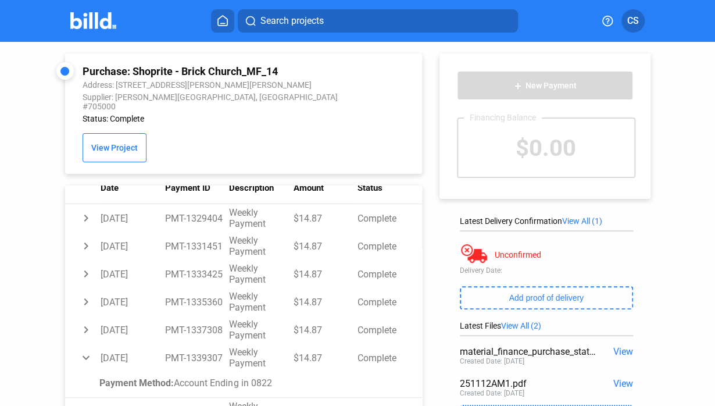
scroll to position [72, 0]
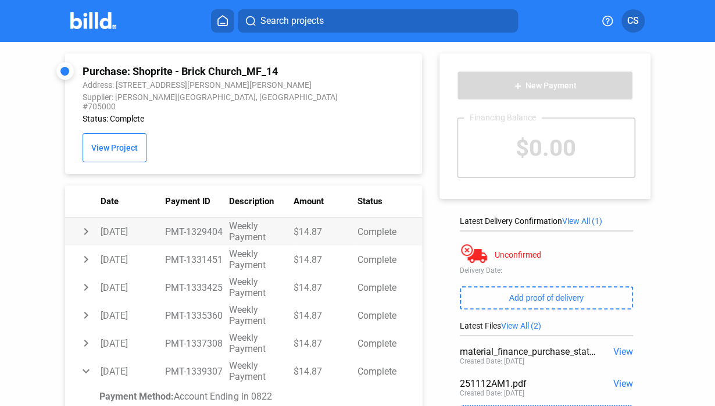
drag, startPoint x: 312, startPoint y: 182, endPoint x: 286, endPoint y: 214, distance: 41.4
click at [286, 217] on tr "chevron_right [DATE] PMT-1329404 Weekly Payment $14.87 Complete" at bounding box center [243, 231] width 357 height 28
